Goal: Find specific page/section: Find specific page/section

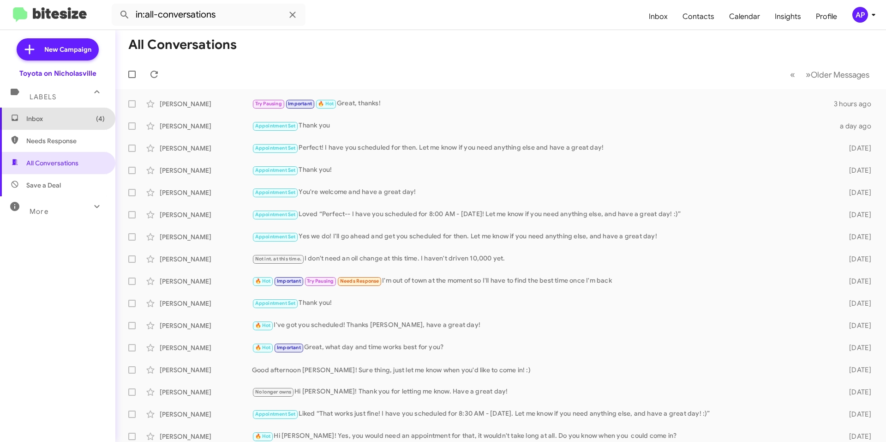
click at [86, 117] on span "Inbox (4)" at bounding box center [65, 118] width 78 height 9
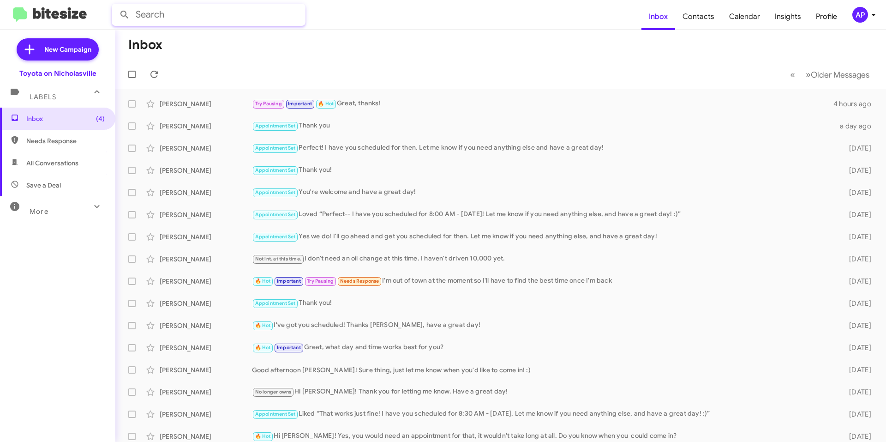
click at [275, 10] on input "text" at bounding box center [209, 15] width 194 height 22
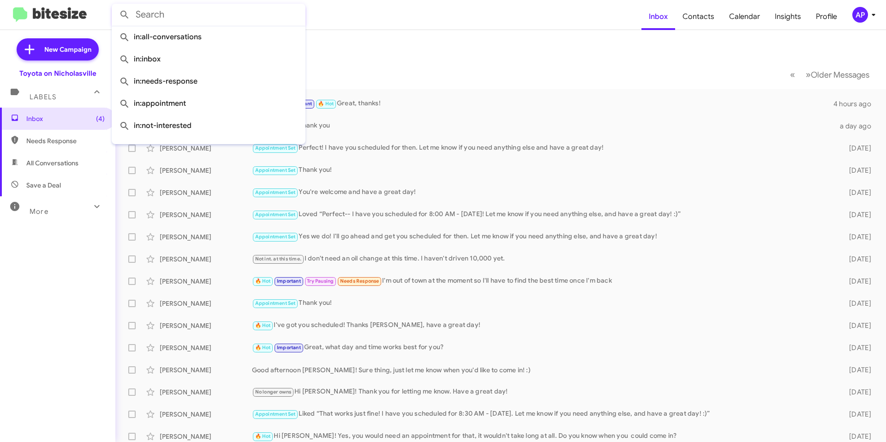
paste input "[US_VEHICLE_IDENTIFICATION_NUMBER]"
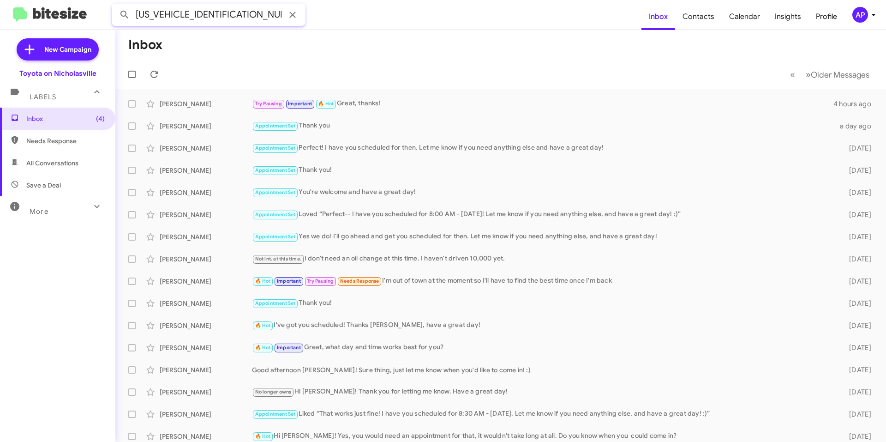
click at [115, 6] on button at bounding box center [124, 15] width 18 height 18
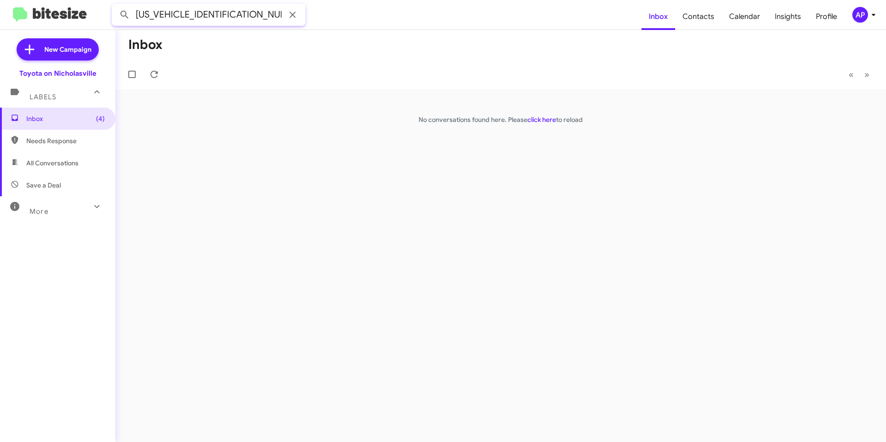
click at [248, 15] on input "[US_VEHICLE_IDENTIFICATION_NUMBER]" at bounding box center [209, 15] width 194 height 22
click at [115, 6] on button at bounding box center [124, 15] width 18 height 18
click at [265, 9] on input "[PERSON_NAME]" at bounding box center [209, 15] width 194 height 22
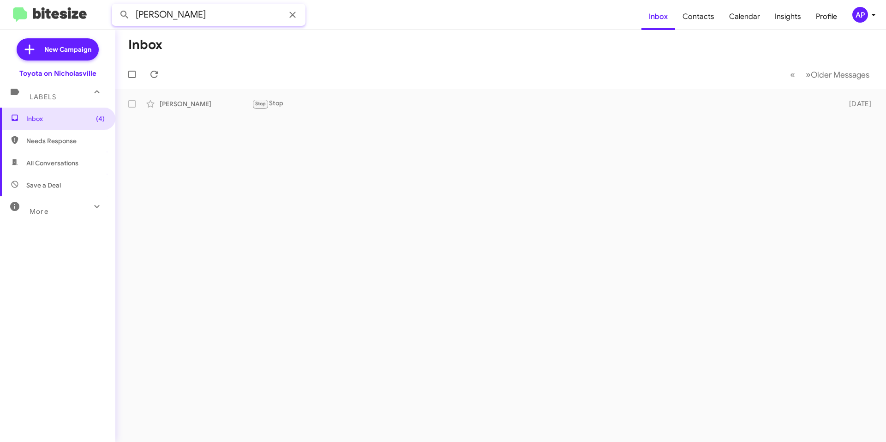
click at [265, 9] on input "[PERSON_NAME]" at bounding box center [209, 15] width 194 height 22
type input "8592306926"
click at [115, 6] on button at bounding box center [124, 15] width 18 height 18
click at [48, 115] on span "Inbox (1)" at bounding box center [65, 118] width 78 height 9
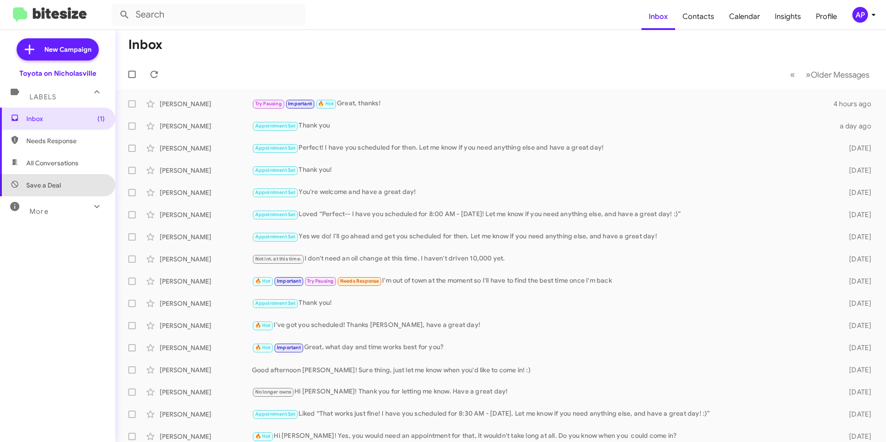
click at [72, 183] on span "Save a Deal" at bounding box center [57, 185] width 115 height 22
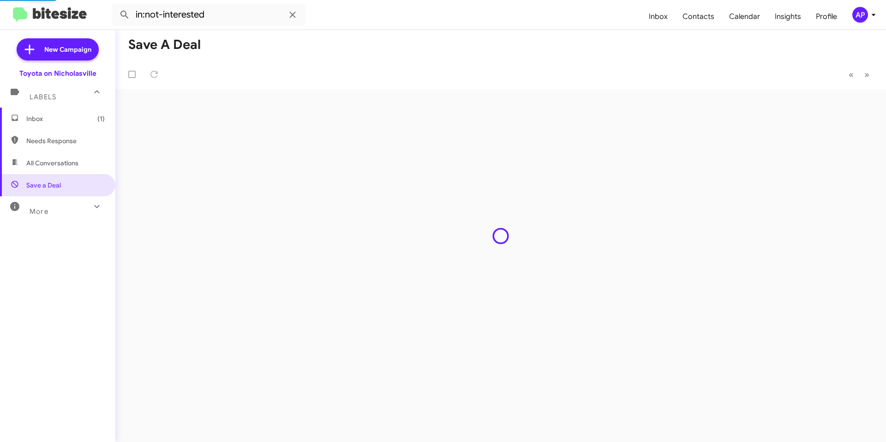
click at [68, 160] on span "All Conversations" at bounding box center [52, 162] width 52 height 9
type input "in:all-conversations"
